Goal: Task Accomplishment & Management: Use online tool/utility

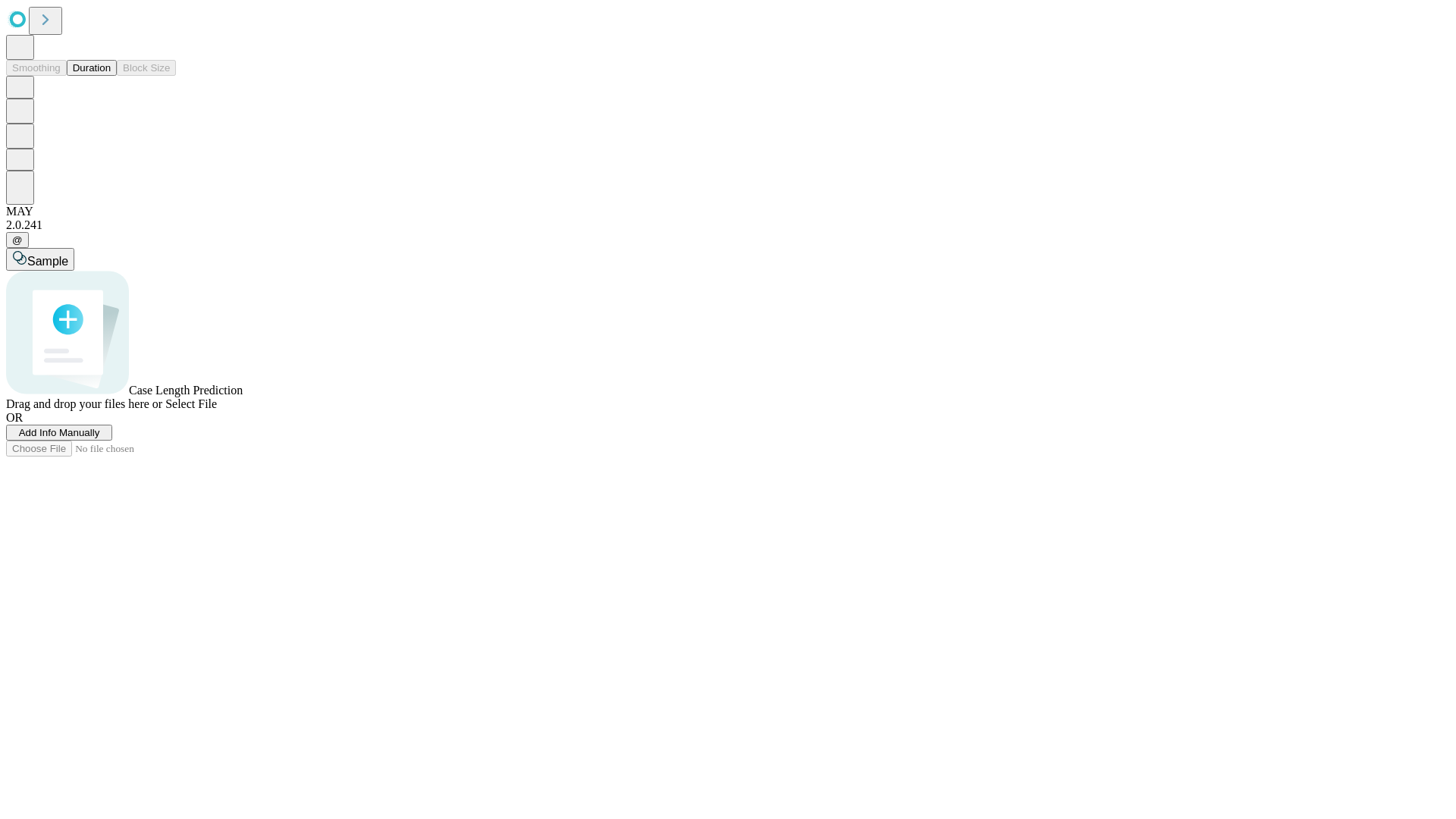
click at [111, 76] on button "Duration" at bounding box center [91, 68] width 50 height 16
click at [217, 410] on span "Select File" at bounding box center [190, 404] width 51 height 13
